Goal: Information Seeking & Learning: Check status

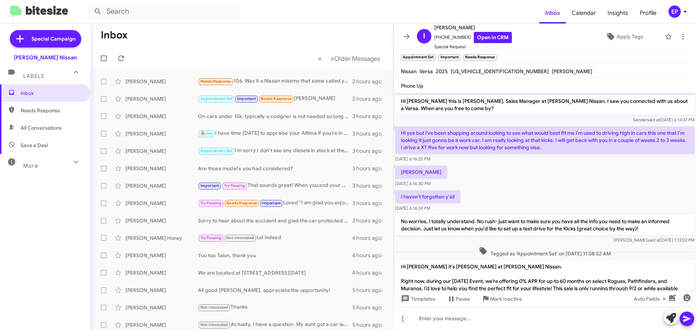
scroll to position [268, 0]
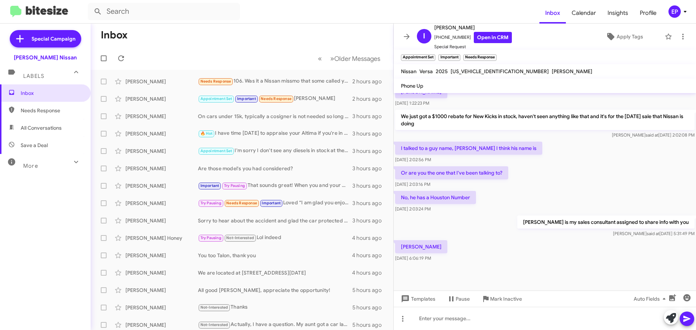
click at [45, 132] on span "All Conversations" at bounding box center [45, 127] width 91 height 17
type input "in:all-conversations"
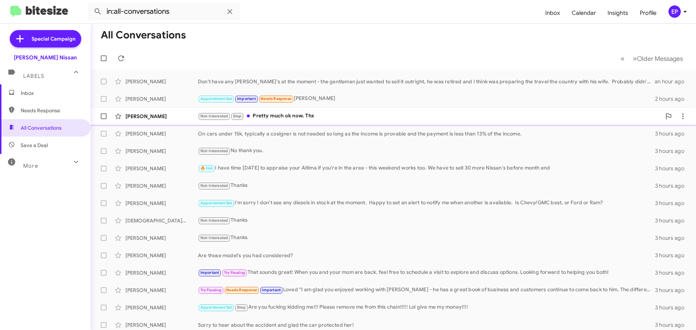
click at [276, 115] on div "Not-Interested Stop Pretty much ok now. Thx" at bounding box center [429, 116] width 463 height 8
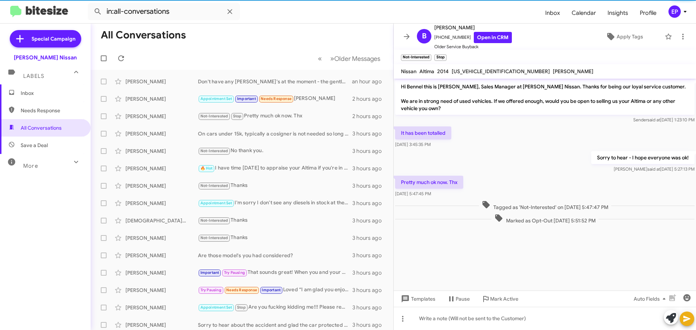
click at [515, 146] on div "It has been totalled [DATE] 3:45:35 PM" at bounding box center [545, 137] width 302 height 25
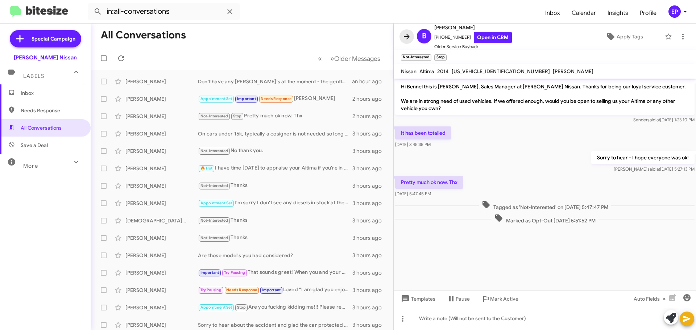
click at [409, 38] on icon at bounding box center [406, 36] width 9 height 9
